Goal: Task Accomplishment & Management: Manage account settings

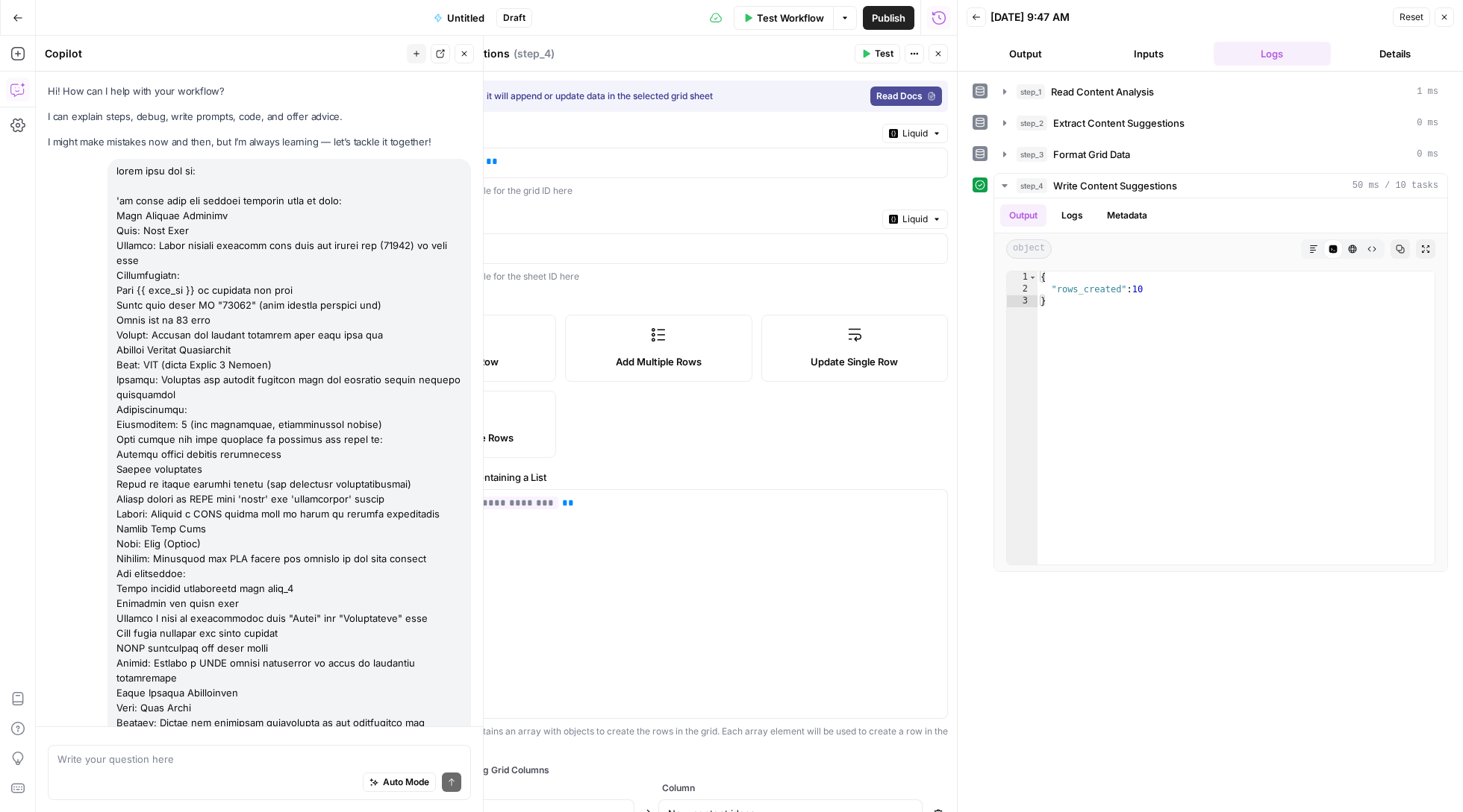
click at [447, 15] on span "Untitled" at bounding box center [466, 18] width 37 height 15
click at [457, 16] on span "Untitled" at bounding box center [466, 18] width 37 height 15
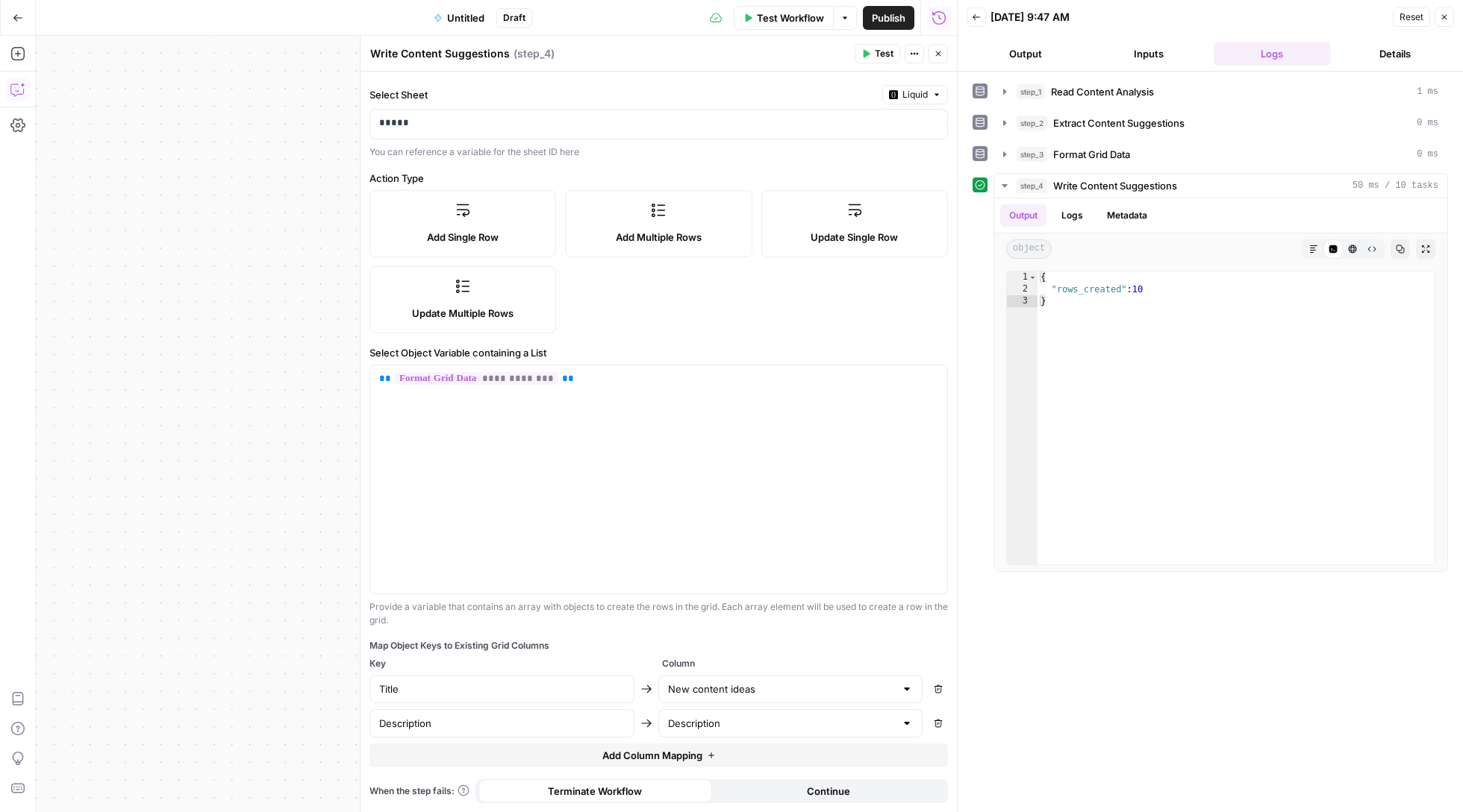
click at [479, 13] on span "Untitled" at bounding box center [466, 18] width 37 height 15
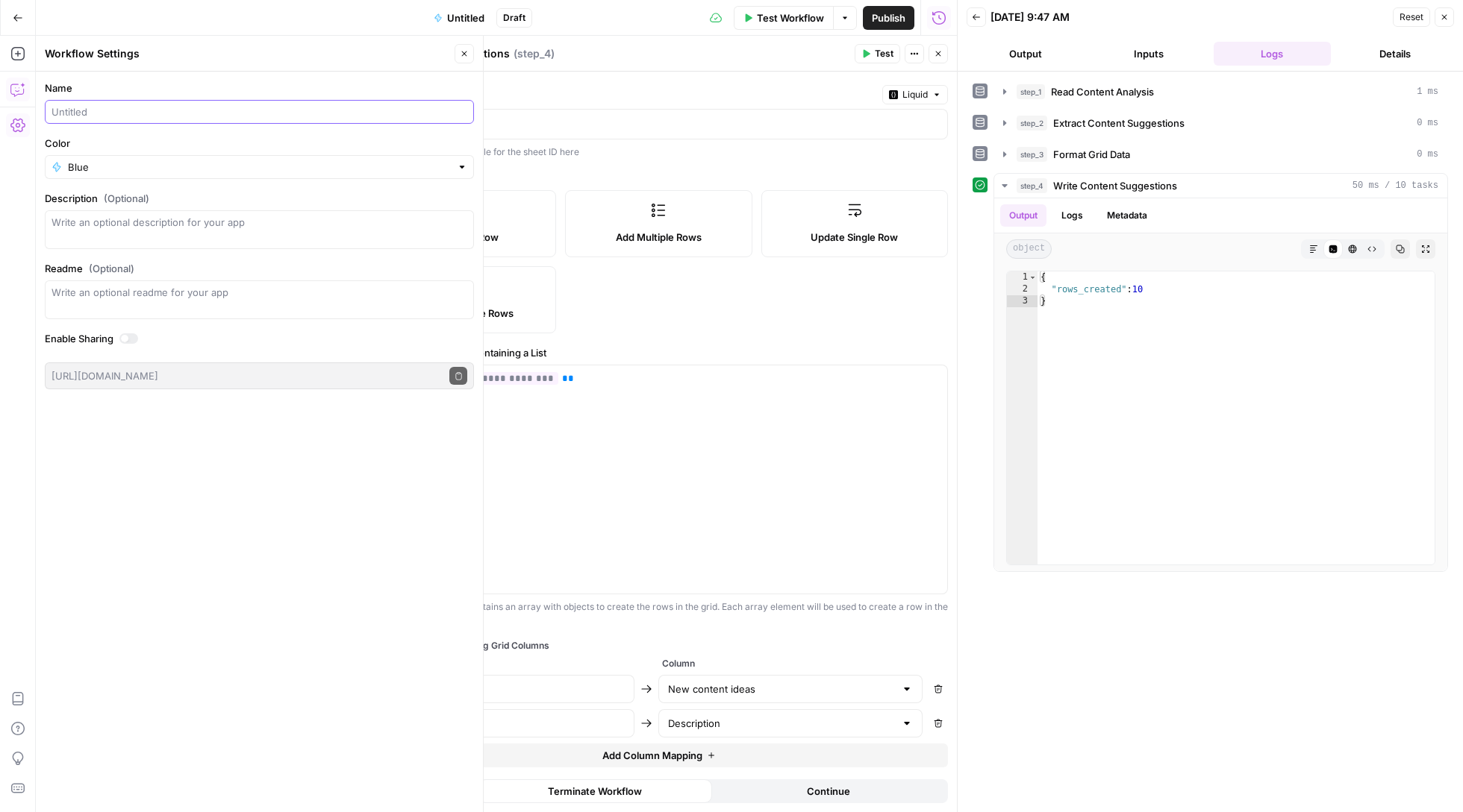
click at [232, 114] on input "Name" at bounding box center [260, 112] width 416 height 15
click at [112, 114] on input "Content generation idea" at bounding box center [260, 112] width 416 height 15
type input "Content ideas parser"
click at [896, 22] on span "Publish" at bounding box center [889, 18] width 34 height 15
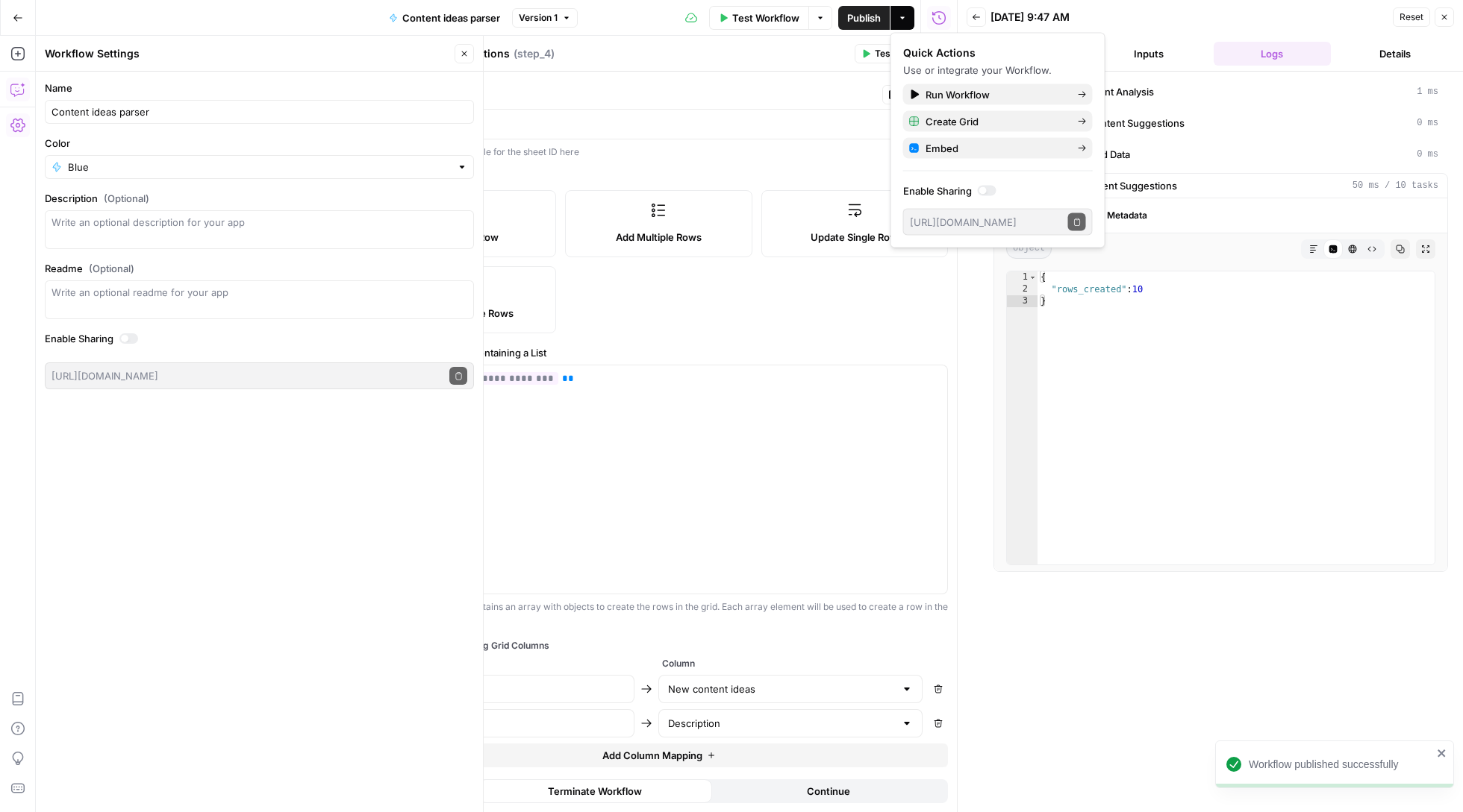
click at [1, 19] on div "Go Back" at bounding box center [18, 17] width 36 height 35
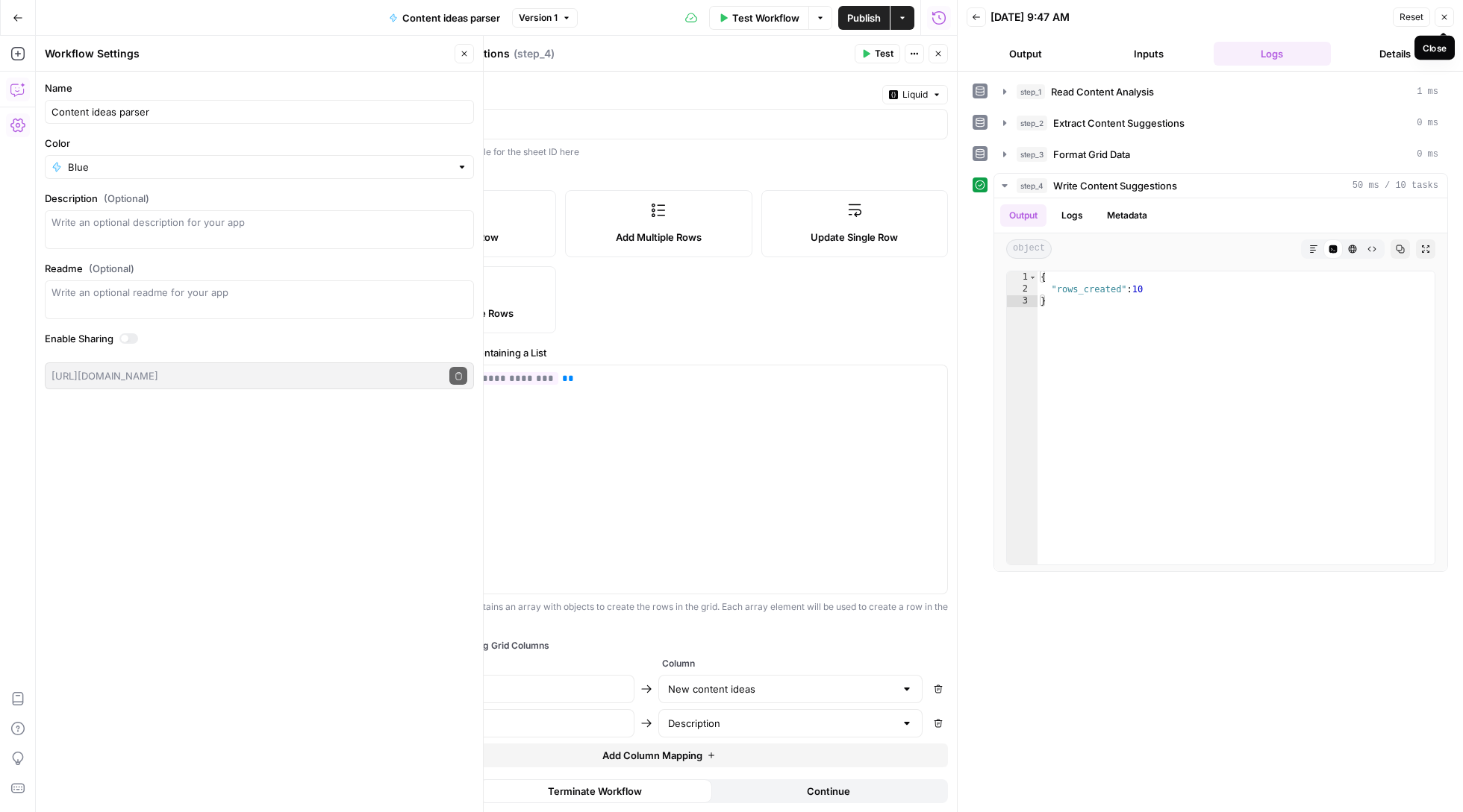
click at [1439, 15] on button "Close" at bounding box center [1444, 17] width 20 height 19
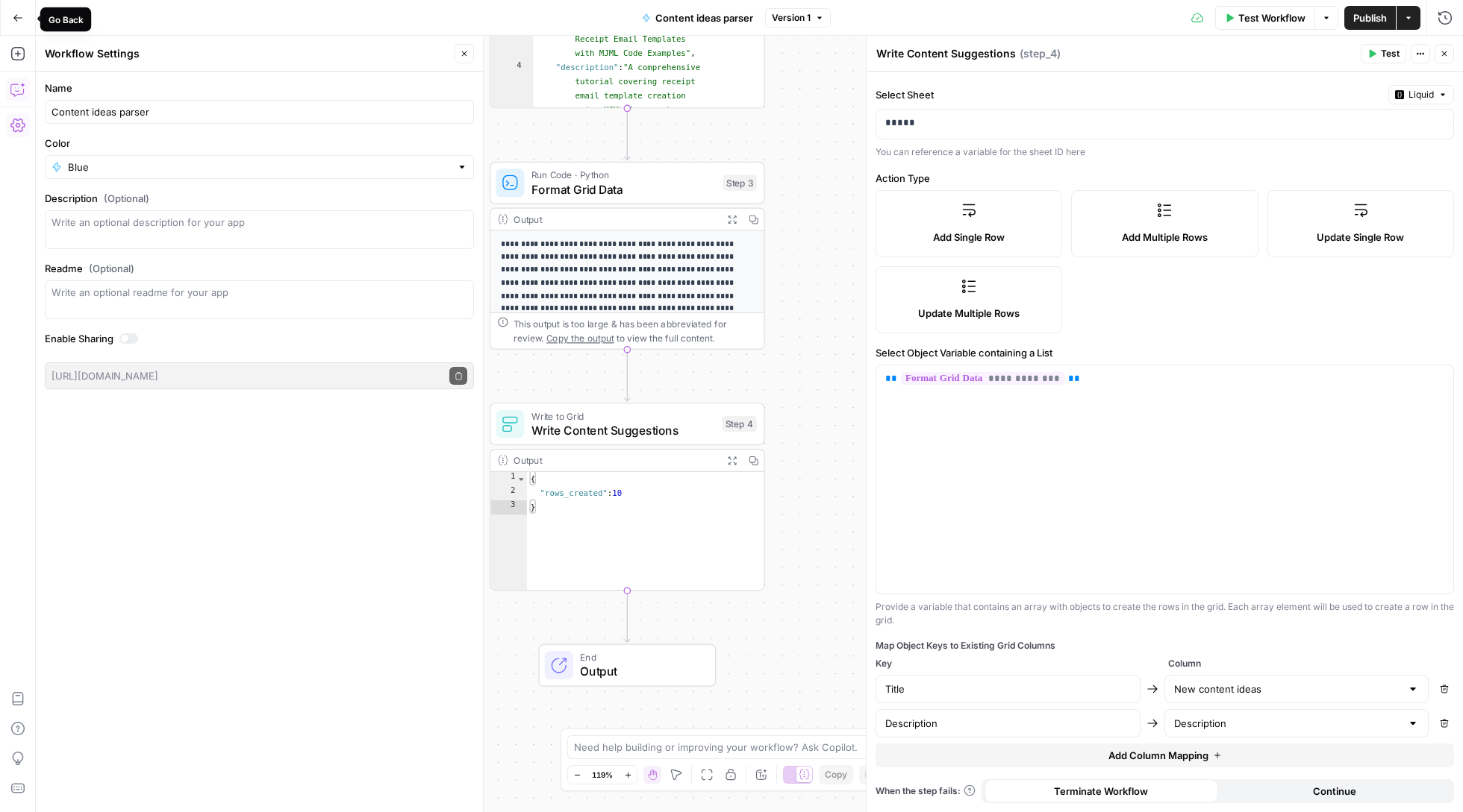
click at [14, 22] on button "Go Back" at bounding box center [18, 18] width 27 height 27
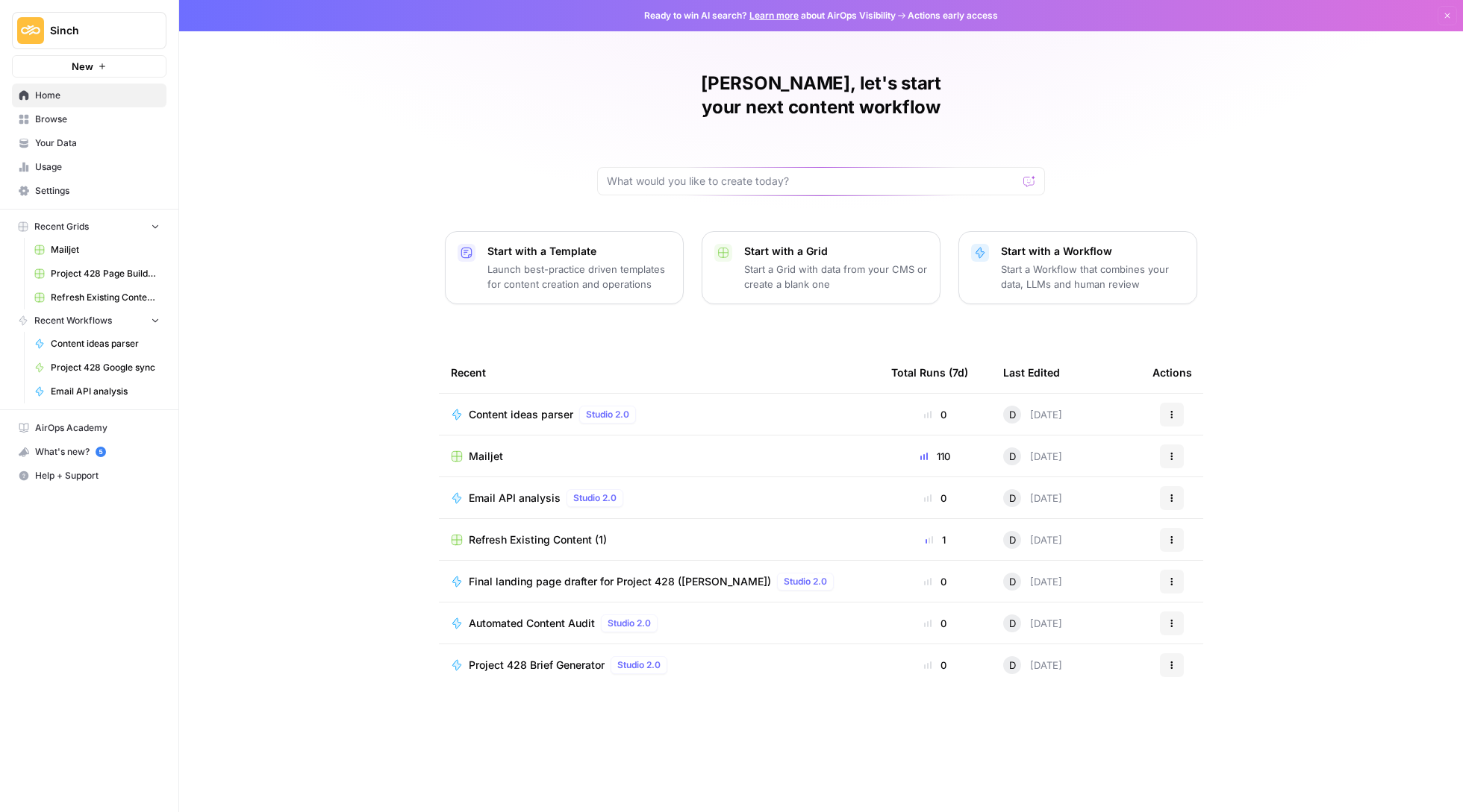
click at [90, 118] on span "Browse" at bounding box center [97, 120] width 125 height 14
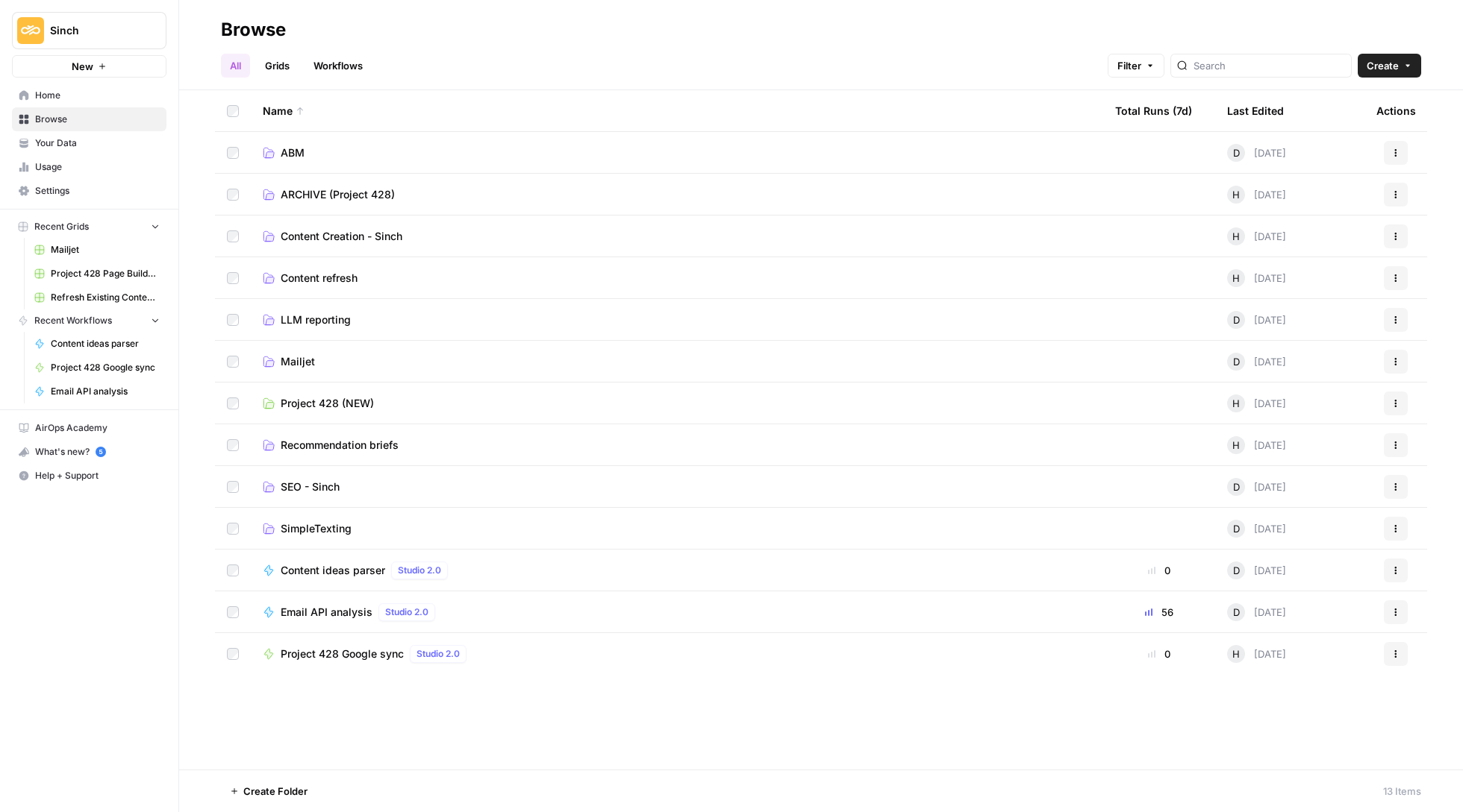
click at [296, 353] on td "Mailjet" at bounding box center [677, 361] width 852 height 41
click at [296, 359] on span "Mailjet" at bounding box center [298, 362] width 34 height 15
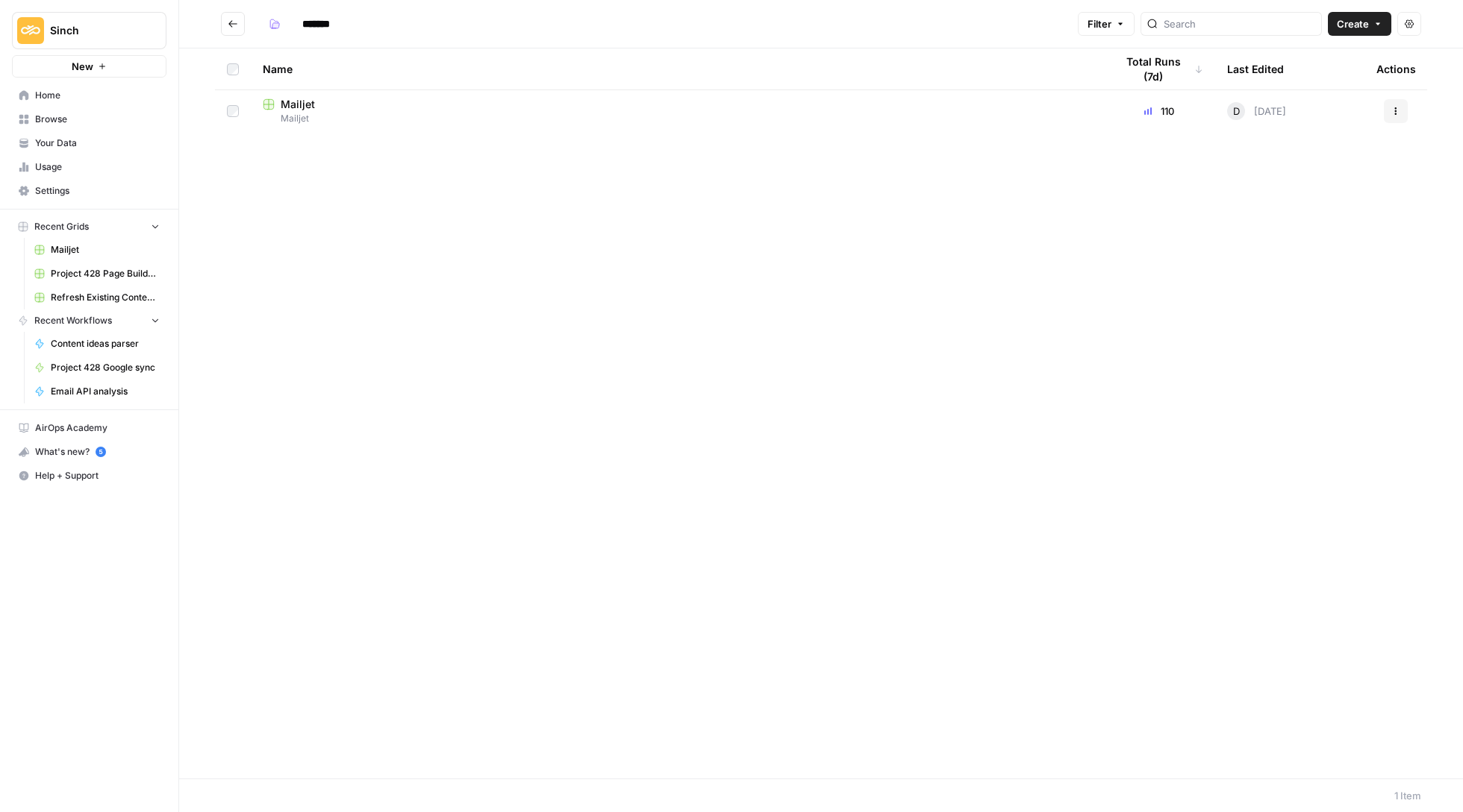
click at [227, 25] on icon "Go back" at bounding box center [232, 24] width 10 height 10
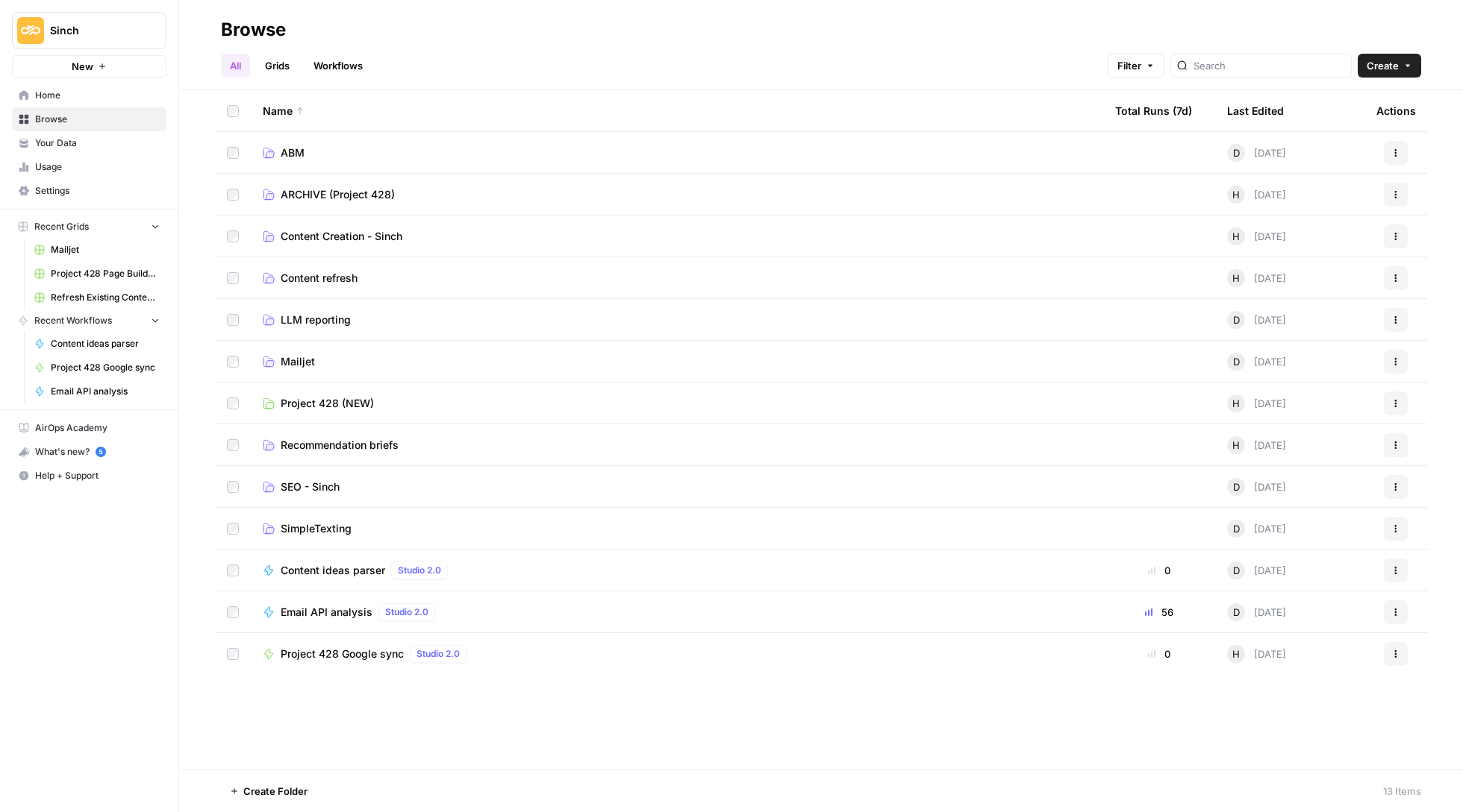
click at [343, 71] on link "Workflows" at bounding box center [338, 65] width 67 height 24
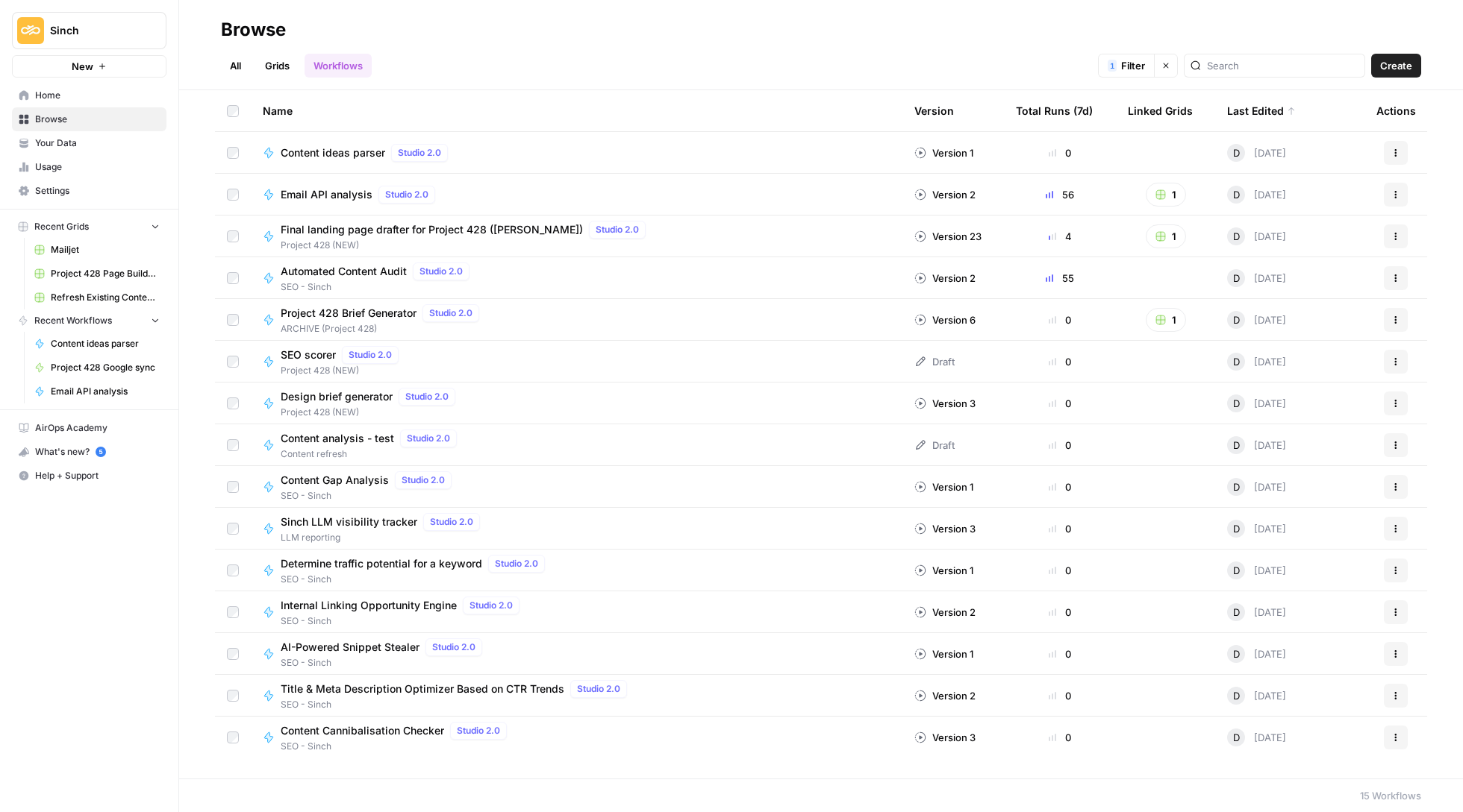
click at [231, 161] on td at bounding box center [232, 153] width 36 height 41
click at [1404, 163] on button "Actions" at bounding box center [1396, 153] width 24 height 24
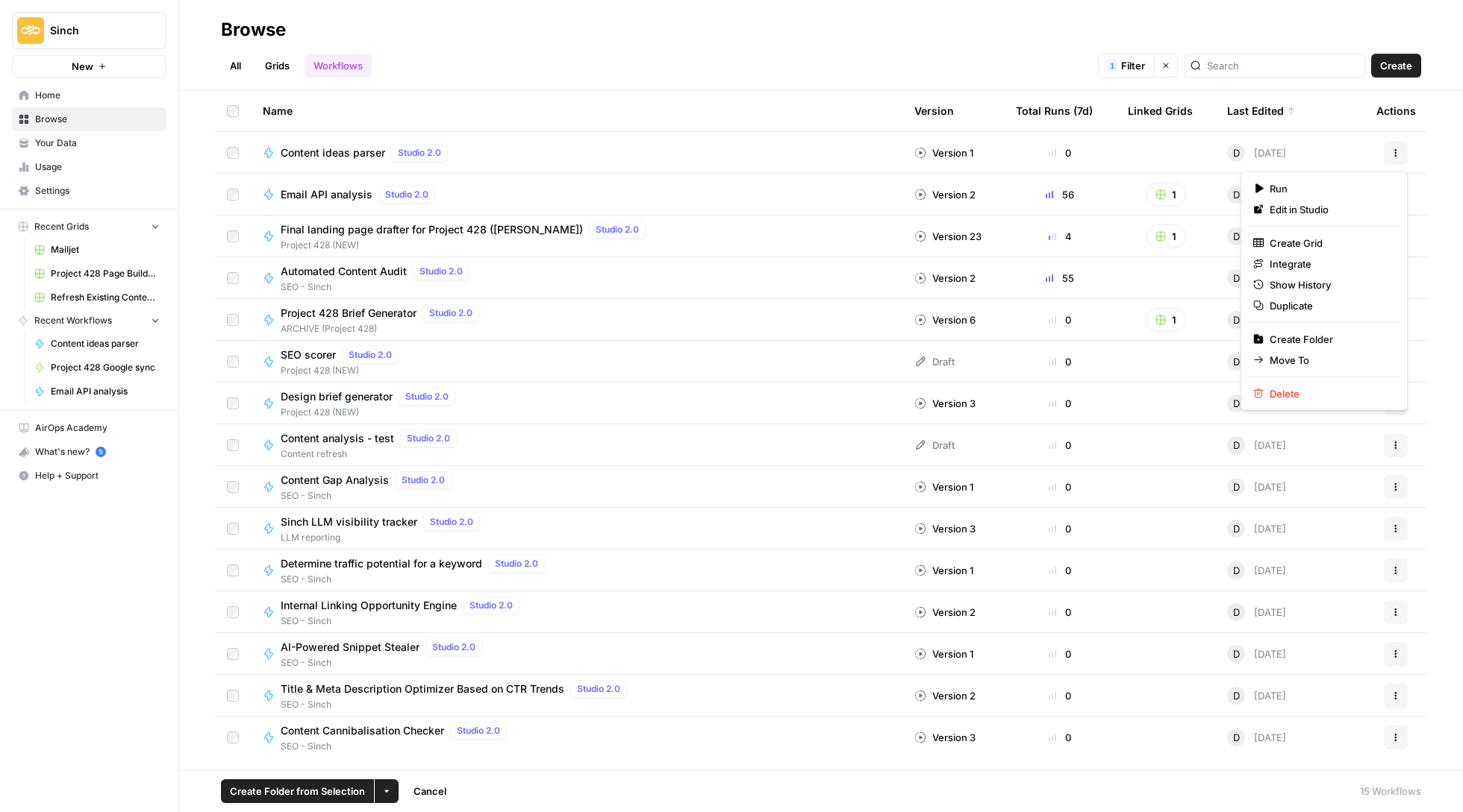
click at [1298, 359] on span "Move To" at bounding box center [1329, 360] width 120 height 15
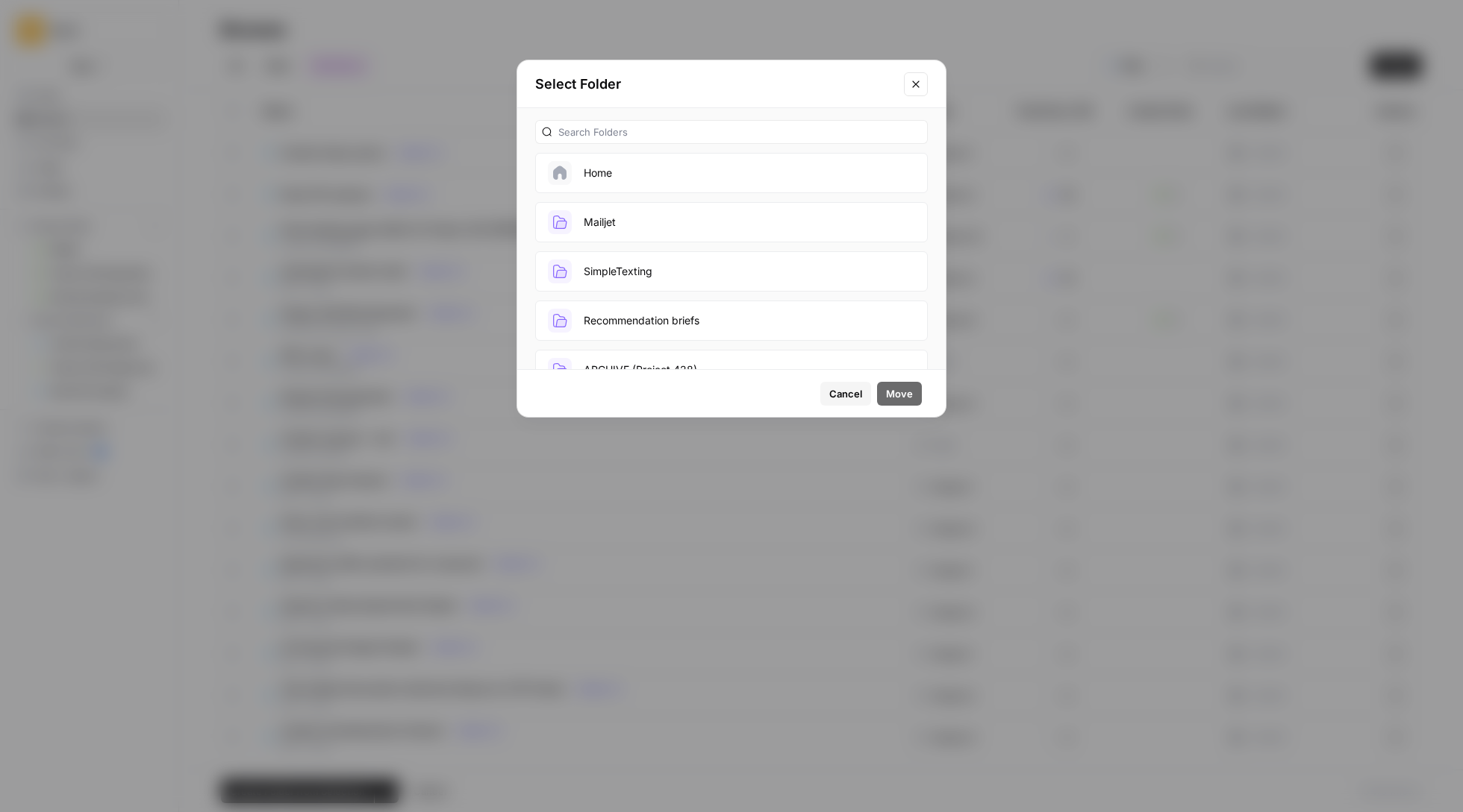
click at [688, 216] on button "Mailjet" at bounding box center [731, 223] width 393 height 41
click at [911, 400] on span "Move" at bounding box center [900, 394] width 27 height 15
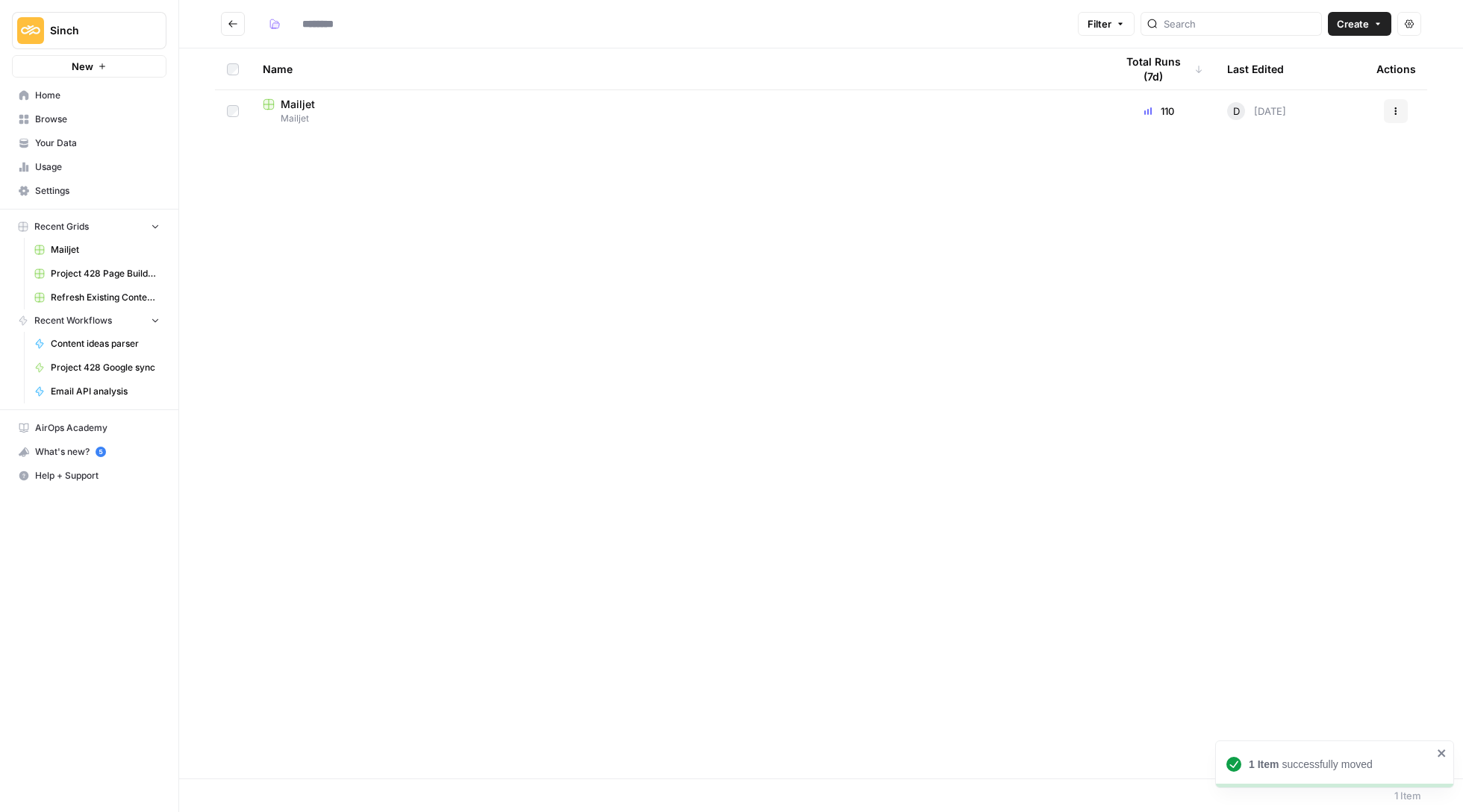
type input "*******"
click at [96, 86] on link "Home" at bounding box center [89, 96] width 154 height 24
